Goal: Use online tool/utility: Utilize a website feature to perform a specific function

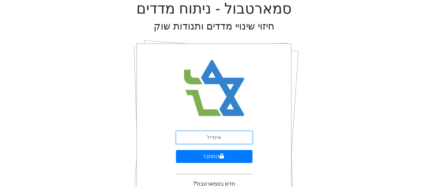
click at [208, 138] on input "email" at bounding box center [214, 137] width 77 height 13
paste input "[EMAIL_ADDRESS][DOMAIN_NAME]"
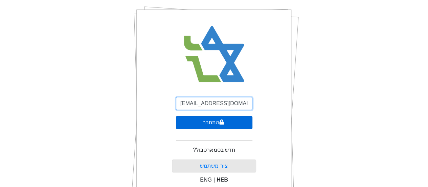
type input "[EMAIL_ADDRESS][DOMAIN_NAME]"
click at [210, 123] on button "התחבר" at bounding box center [214, 122] width 77 height 13
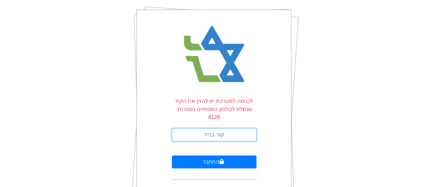
click at [208, 128] on input "text" at bounding box center [214, 134] width 85 height 13
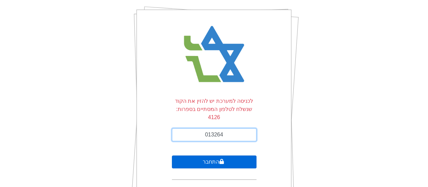
type input "013264"
click at [213, 155] on button "התחבר" at bounding box center [214, 161] width 85 height 13
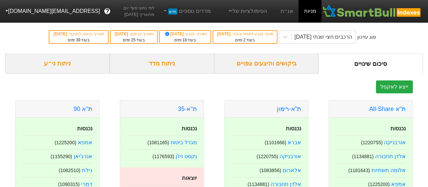
click at [62, 66] on div "ניתוח ני״ע" at bounding box center [57, 64] width 105 height 20
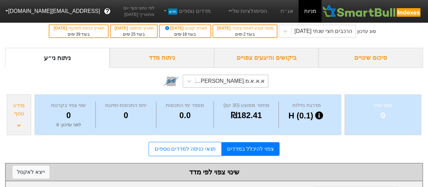
click at [204, 87] on div "א.א.א.מ.[PERSON_NAME] (1169895)" at bounding box center [226, 81] width 86 height 13
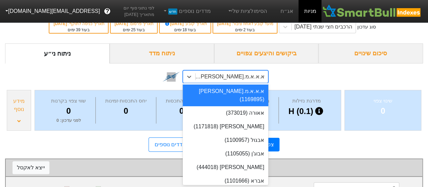
scroll to position [10, 0]
click at [265, 78] on div "א.א.א.מ.[PERSON_NAME] (1169895)" at bounding box center [230, 76] width 70 height 8
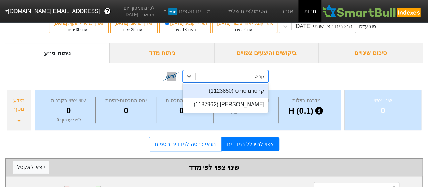
type input "קרסו"
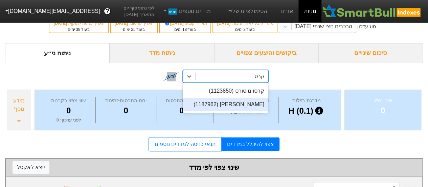
click at [245, 104] on div "[PERSON_NAME] (1187962)" at bounding box center [226, 105] width 86 height 14
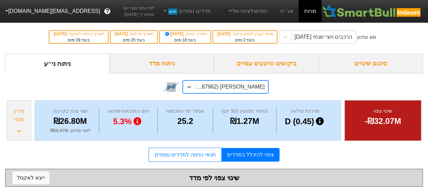
click at [164, 65] on div "ניתוח מדד" at bounding box center [162, 64] width 105 height 20
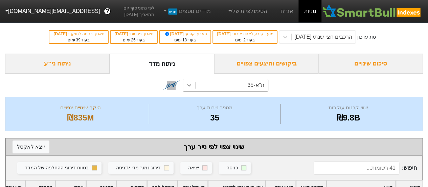
click at [189, 83] on icon at bounding box center [189, 85] width 7 height 7
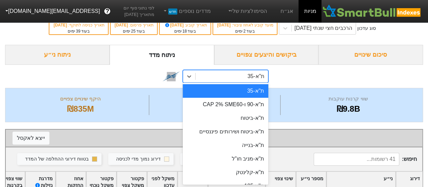
scroll to position [9, 0]
click at [253, 106] on div "ת"א-90 ו-CAP 2% SME60" at bounding box center [226, 105] width 86 height 14
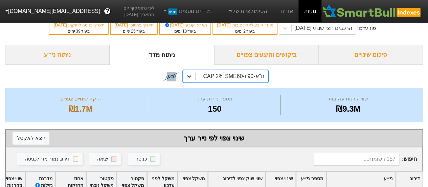
click at [188, 74] on icon at bounding box center [189, 76] width 7 height 7
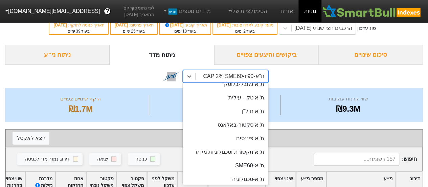
scroll to position [68, 0]
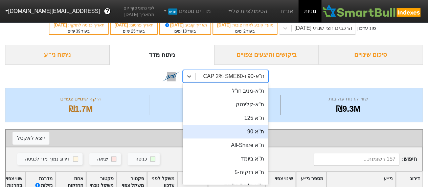
click at [249, 132] on div "ת''א 90" at bounding box center [226, 132] width 86 height 14
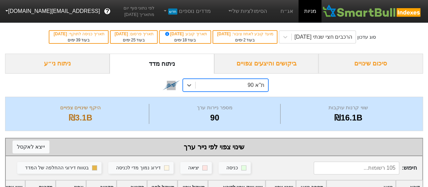
click at [61, 64] on div "ניתוח ני״ע" at bounding box center [57, 64] width 105 height 20
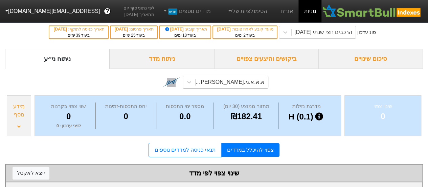
click at [233, 86] on div "א.א.א.מ.[PERSON_NAME] (1169895)" at bounding box center [232, 82] width 72 height 12
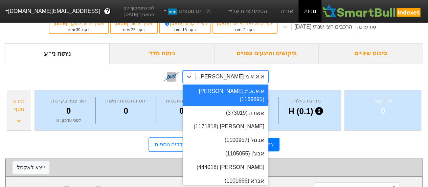
scroll to position [10, 0]
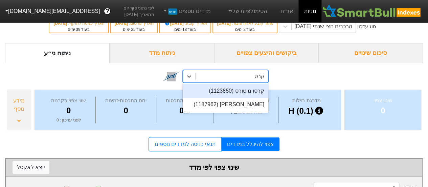
type input "קרסו"
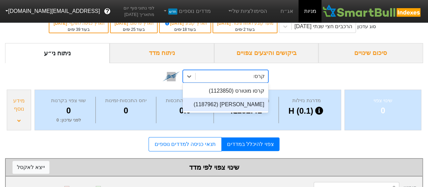
click at [237, 105] on div "[PERSON_NAME] (1187962)" at bounding box center [226, 105] width 86 height 14
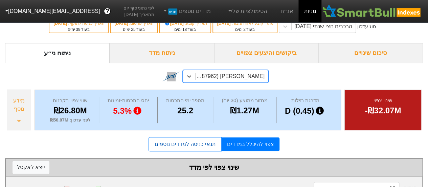
click at [203, 143] on link "תנאי כניסה למדדים נוספים" at bounding box center [185, 144] width 73 height 14
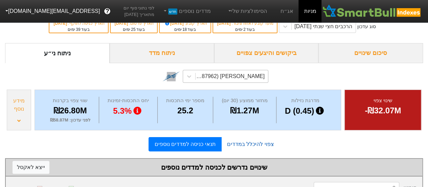
click at [242, 141] on link "צפוי להיכלל במדדים" at bounding box center [251, 144] width 58 height 14
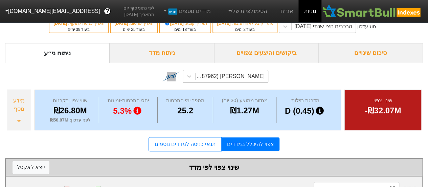
click at [23, 121] on div "מידע נוסף" at bounding box center [19, 109] width 24 height 41
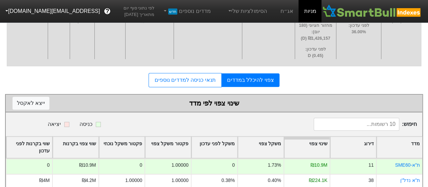
scroll to position [204, 0]
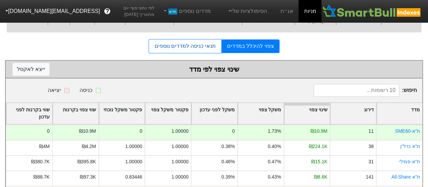
click at [188, 47] on link "תנאי כניסה למדדים נוספים" at bounding box center [185, 46] width 73 height 14
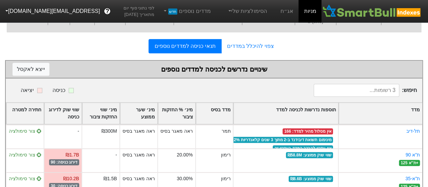
scroll to position [224, 0]
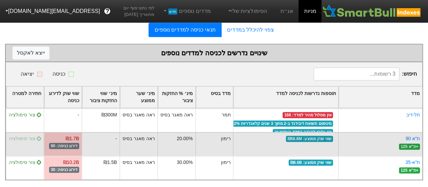
click at [24, 135] on span "צור סימולציה" at bounding box center [25, 137] width 33 height 5
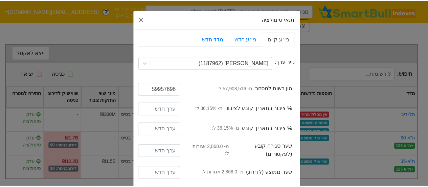
scroll to position [66, 0]
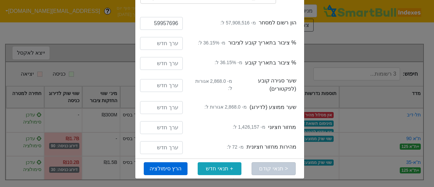
click at [163, 170] on button "הרץ סימולציה" at bounding box center [166, 168] width 44 height 13
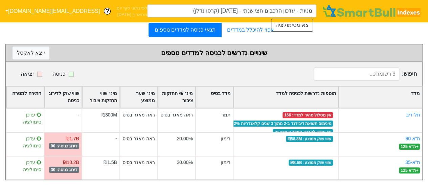
type input "מניות - עדכון הרכבים חצי שנתי - [DATE] (קרסו נדלן)"
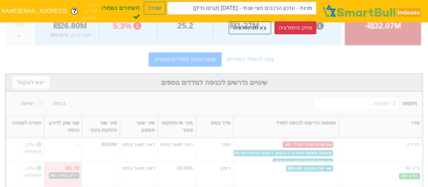
scroll to position [147, 0]
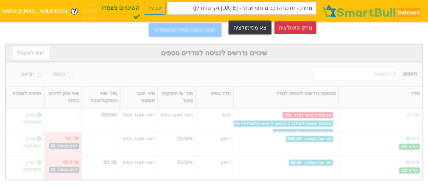
click at [257, 30] on button "צא מסימולציה" at bounding box center [250, 27] width 42 height 13
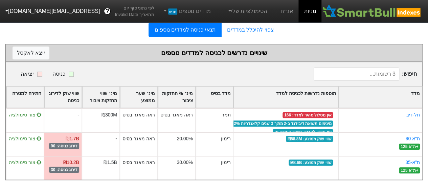
scroll to position [129, 0]
click at [341, 69] on input at bounding box center [357, 73] width 86 height 13
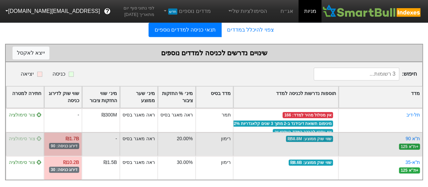
click at [20, 135] on span "צור סימולציה" at bounding box center [25, 137] width 33 height 5
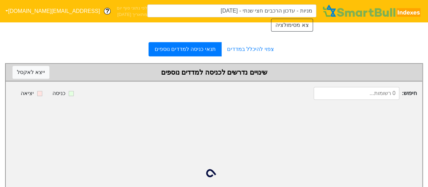
type input "מניות - עדכון הרכבים חצי שנתי - [DATE] (קרסו נדלן)"
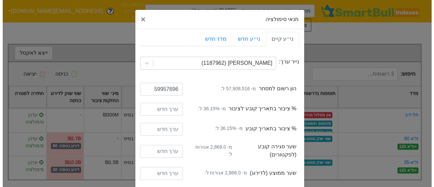
scroll to position [163, 0]
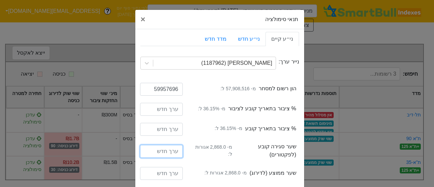
click at [175, 147] on input "number" at bounding box center [161, 151] width 43 height 13
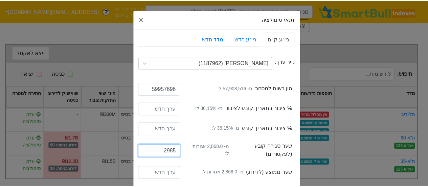
scroll to position [66, 0]
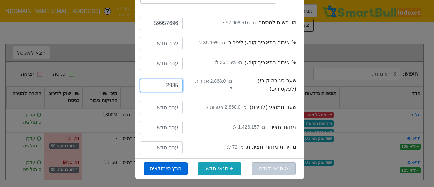
type input "2985"
click at [177, 165] on button "הרץ סימולציה" at bounding box center [166, 168] width 44 height 13
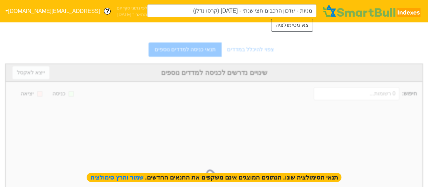
type input "מניות - עדכון הרכבים חצי שנתי - [DATE] (קרסו נדלן)"
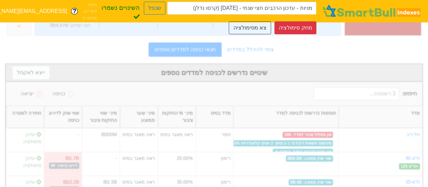
scroll to position [147, 0]
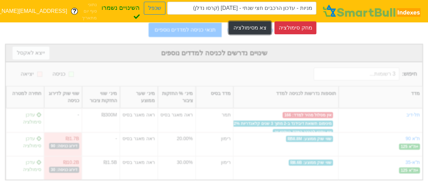
click at [259, 27] on button "צא מסימולציה" at bounding box center [250, 27] width 42 height 13
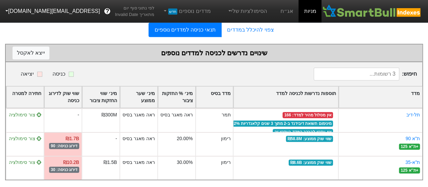
scroll to position [129, 0]
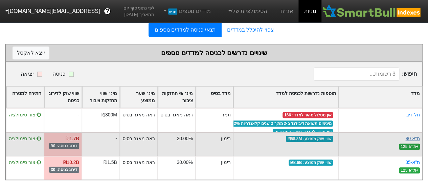
click at [413, 135] on link "ת''א 90" at bounding box center [413, 137] width 15 height 5
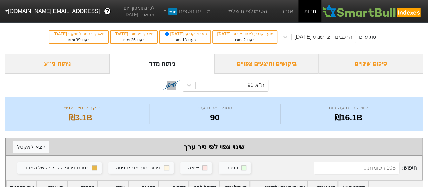
click at [59, 65] on div "ניתוח ני״ע" at bounding box center [57, 64] width 105 height 20
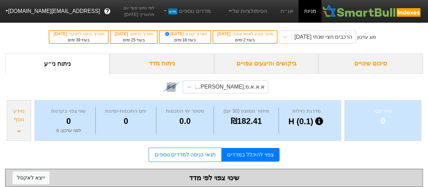
click at [166, 65] on div "ניתוח מדד" at bounding box center [162, 64] width 105 height 20
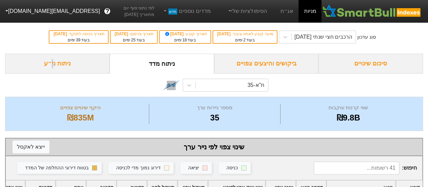
click at [51, 67] on div "ניתוח ני״ע" at bounding box center [57, 64] width 105 height 20
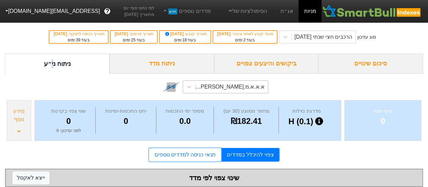
click at [252, 90] on div "א.א.א.מ.[PERSON_NAME] (1169895)" at bounding box center [226, 86] width 86 height 13
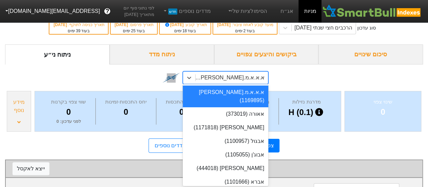
scroll to position [10, 0]
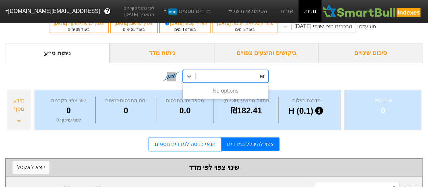
type input "e"
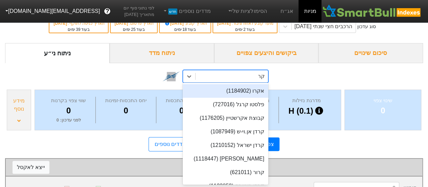
type input "קרסו"
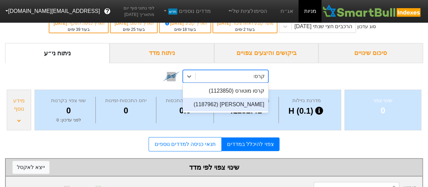
click at [251, 104] on div "[PERSON_NAME] (1187962)" at bounding box center [226, 105] width 86 height 14
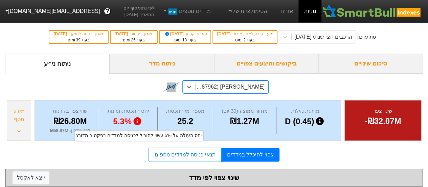
click at [159, 64] on div "ניתוח מדד" at bounding box center [162, 64] width 105 height 20
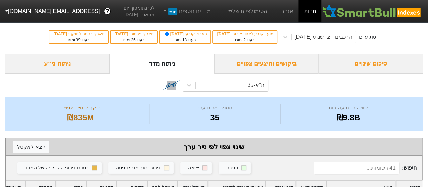
click at [269, 65] on div "ביקושים והיצעים צפויים" at bounding box center [266, 64] width 105 height 20
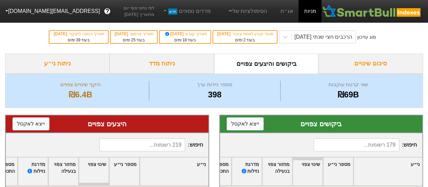
click at [68, 65] on div "ניתוח ני״ע" at bounding box center [57, 64] width 105 height 20
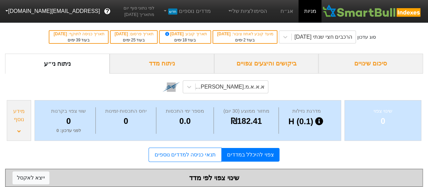
scroll to position [34, 0]
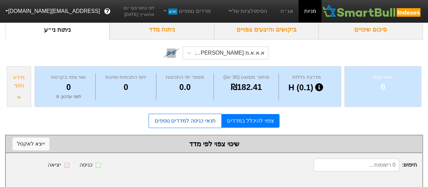
click at [185, 121] on link "תנאי כניסה למדדים נוספים" at bounding box center [185, 120] width 73 height 14
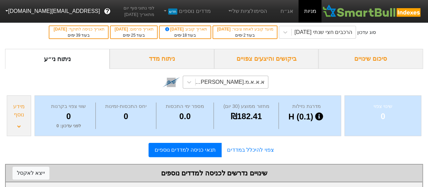
click at [259, 85] on div "א.א.א.מ.[PERSON_NAME] (1169895)" at bounding box center [232, 82] width 72 height 12
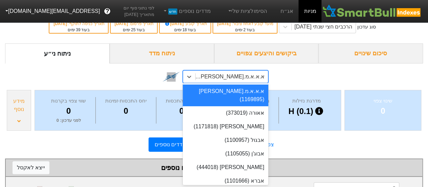
scroll to position [10, 0]
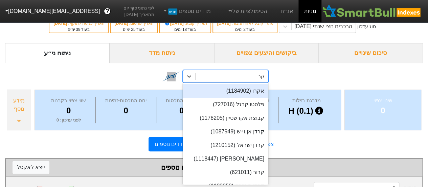
type input "קרסו"
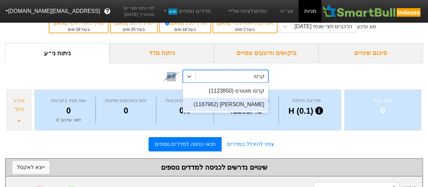
click at [249, 103] on div "[PERSON_NAME] (1187962)" at bounding box center [226, 105] width 86 height 14
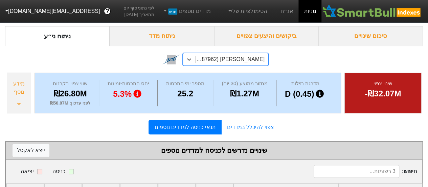
scroll to position [129, 0]
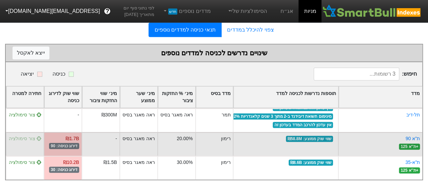
click at [24, 135] on span "צור סימולציה" at bounding box center [25, 137] width 33 height 5
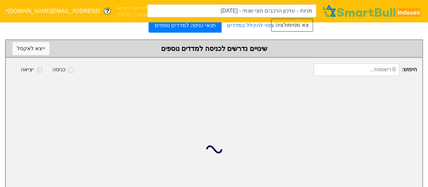
type input "מניות - עדכון הרכבים חצי שנתי - [DATE] (קרסו נדלן)"
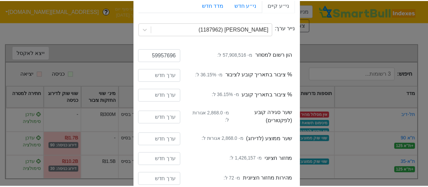
scroll to position [66, 0]
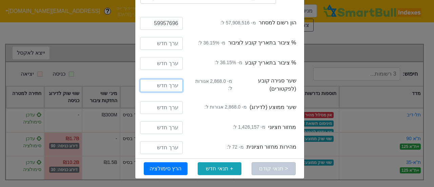
click at [178, 84] on input "number" at bounding box center [161, 85] width 43 height 13
type input "2985"
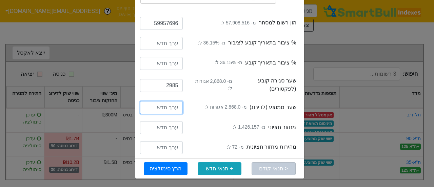
click at [178, 106] on input "number" at bounding box center [161, 107] width 43 height 13
type input "2985"
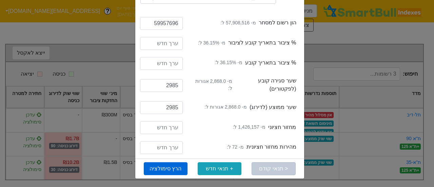
click at [175, 168] on button "הרץ סימולציה" at bounding box center [166, 168] width 44 height 13
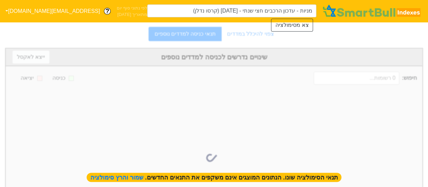
type input "מניות - עדכון הרכבים חצי שנתי - [DATE] (קרסו נדלן)"
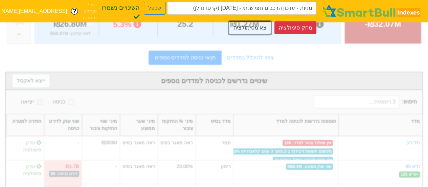
click at [246, 24] on button "צא מסימולציה" at bounding box center [250, 27] width 42 height 13
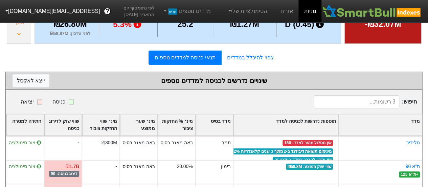
scroll to position [129, 0]
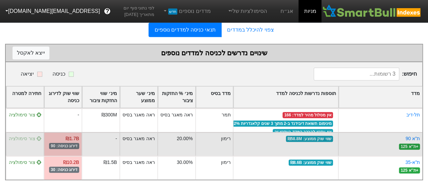
click at [22, 135] on span "צור סימולציה" at bounding box center [25, 137] width 33 height 5
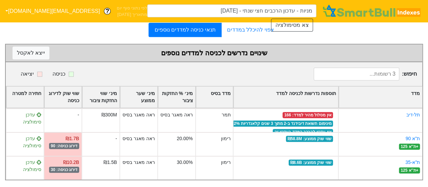
type input "מניות - עדכון הרכבים חצי שנתי - [DATE] (קרסו נדלן)"
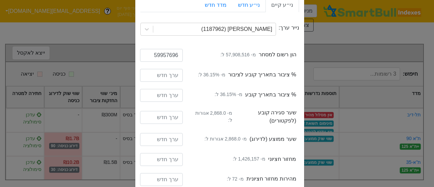
scroll to position [66, 0]
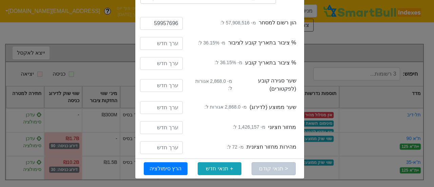
click at [120, 35] on div "תנאי סימולציה × Close ני״ע קיים ני״ע חדש מדד חדש נייר ערך: קרסו נדלן (1187962) …" at bounding box center [217, 93] width 434 height 187
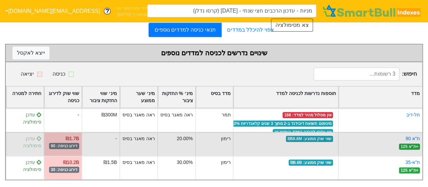
click at [23, 135] on span "עדכן סימולציה" at bounding box center [32, 141] width 18 height 13
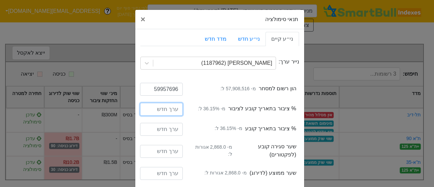
click at [169, 107] on input "number" at bounding box center [161, 109] width 43 height 13
type input "36.15"
click at [174, 129] on input "number" at bounding box center [161, 129] width 43 height 13
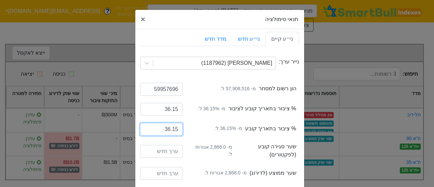
type input "36.15"
click at [172, 146] on input "number" at bounding box center [161, 151] width 43 height 13
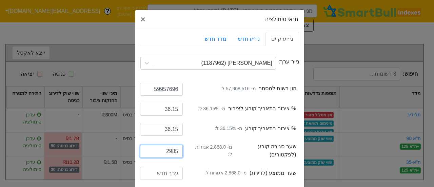
type input "2985"
click at [175, 173] on input "number" at bounding box center [161, 173] width 43 height 13
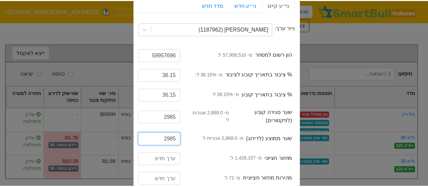
scroll to position [66, 0]
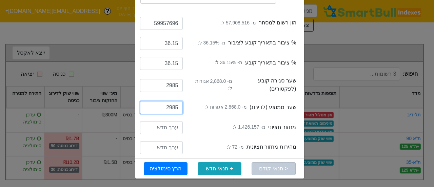
type input "2985"
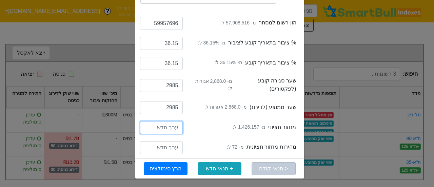
click at [178, 133] on input "number" at bounding box center [161, 127] width 43 height 13
type input "1426157"
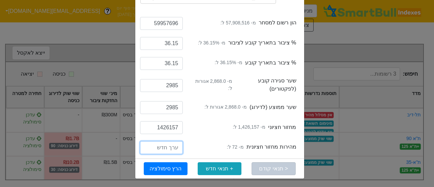
click at [177, 143] on input "number" at bounding box center [161, 147] width 43 height 13
type input "72"
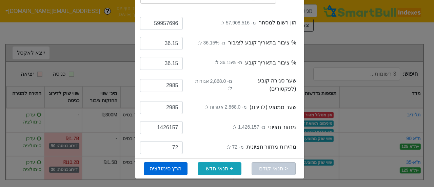
click at [164, 168] on button "הרץ סימולציה" at bounding box center [166, 168] width 44 height 13
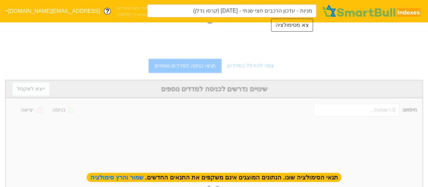
type input "מניות - עדכון הרכבים חצי שנתי - [DATE] (קרסו נדלן)"
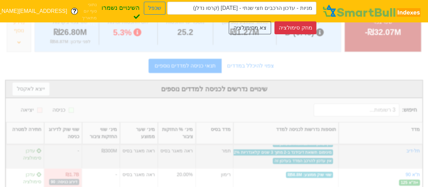
scroll to position [141, 0]
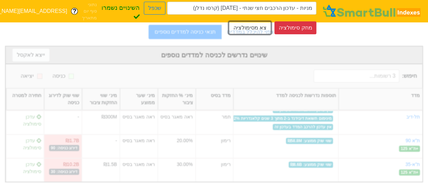
click at [261, 27] on button "צא מסימולציה" at bounding box center [250, 27] width 42 height 13
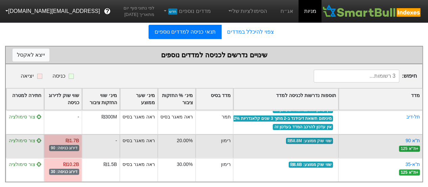
scroll to position [129, 0]
